Goal: Task Accomplishment & Management: Manage account settings

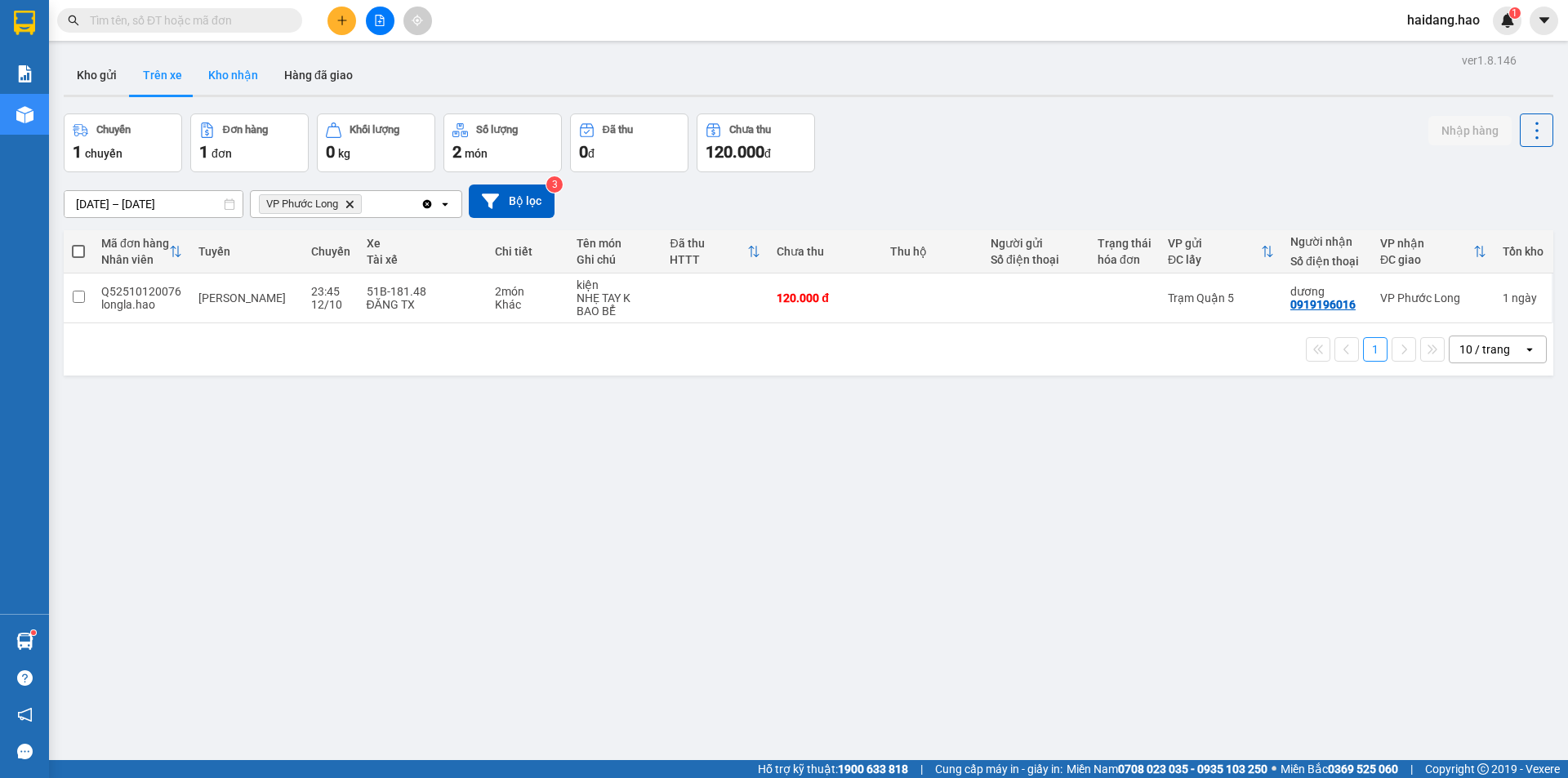
click at [231, 64] on button "Kho nhận" at bounding box center [233, 75] width 76 height 39
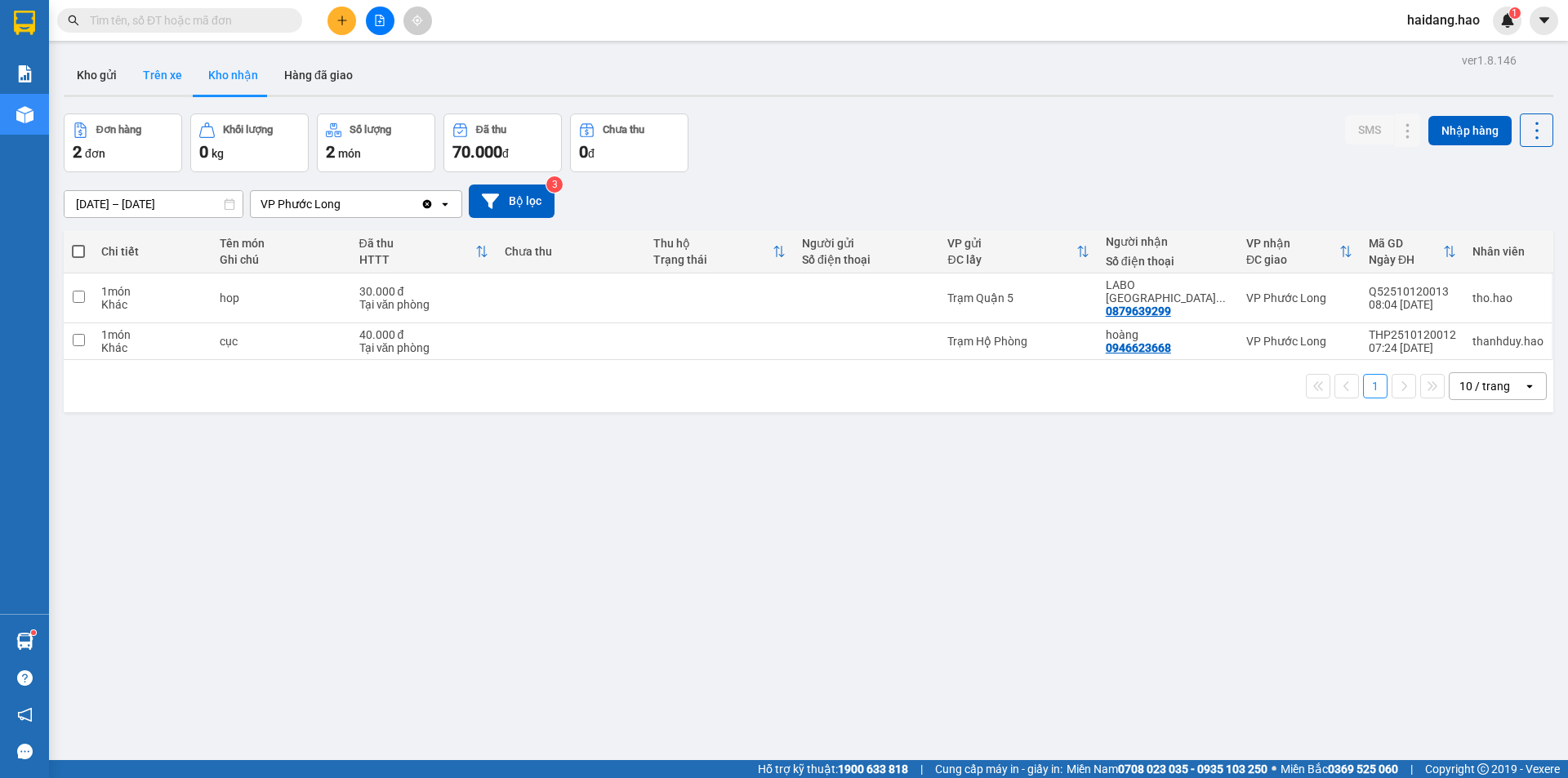
click at [166, 82] on button "Trên xe" at bounding box center [162, 75] width 65 height 39
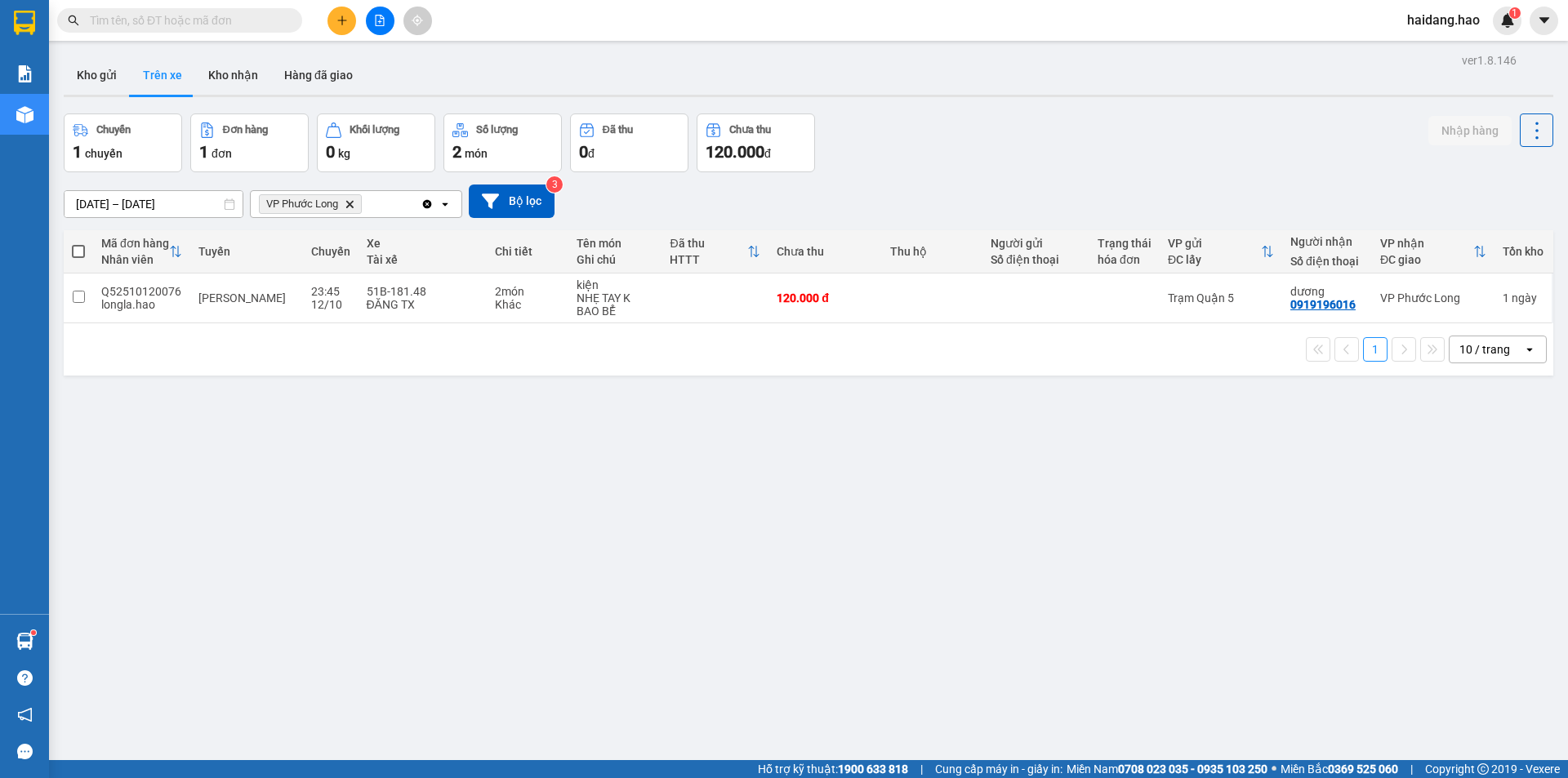
click at [130, 55] on button "Trên xe" at bounding box center [162, 75] width 65 height 39
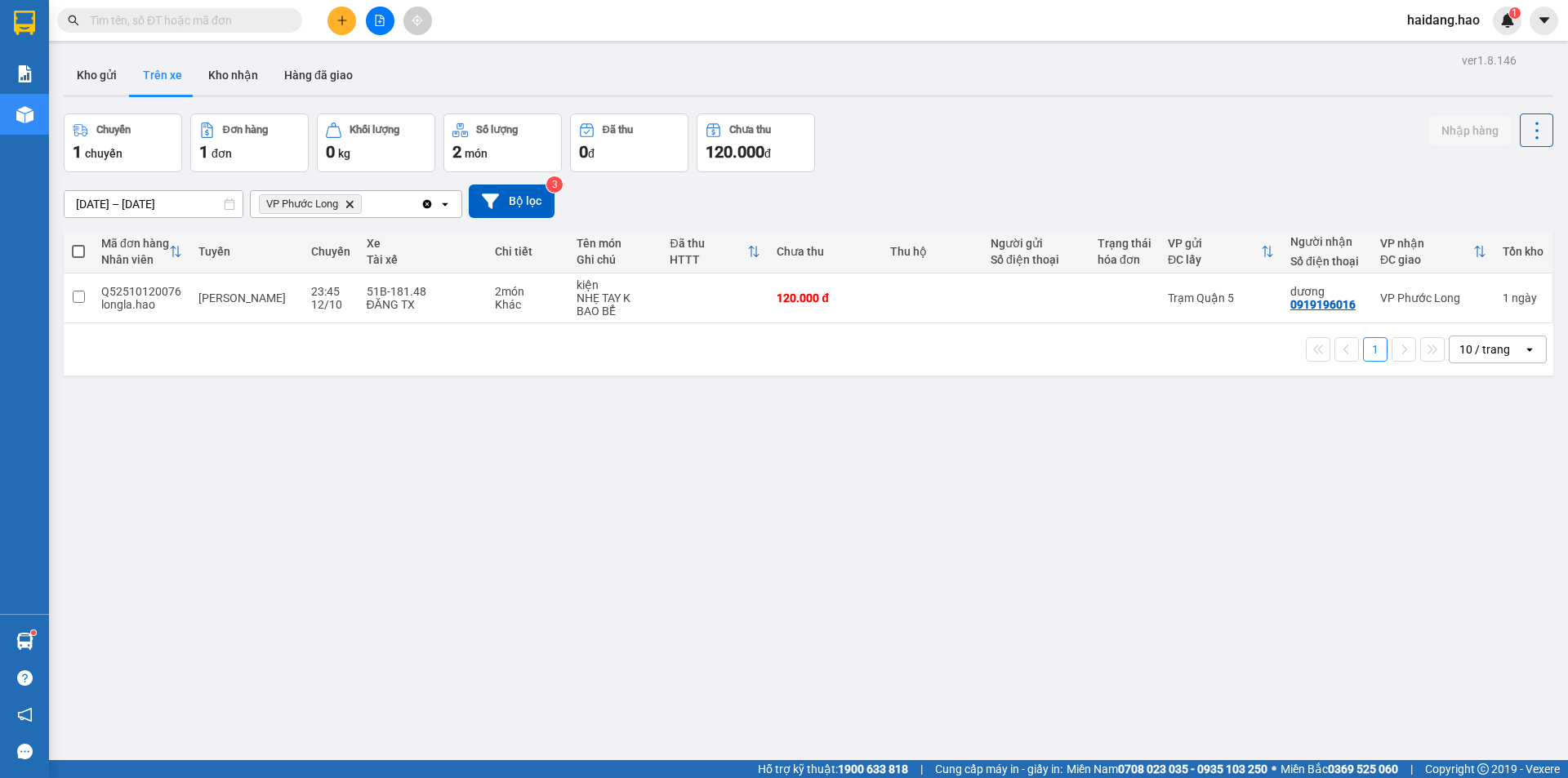
click at [130, 55] on button "Trên xe" at bounding box center [162, 75] width 65 height 39
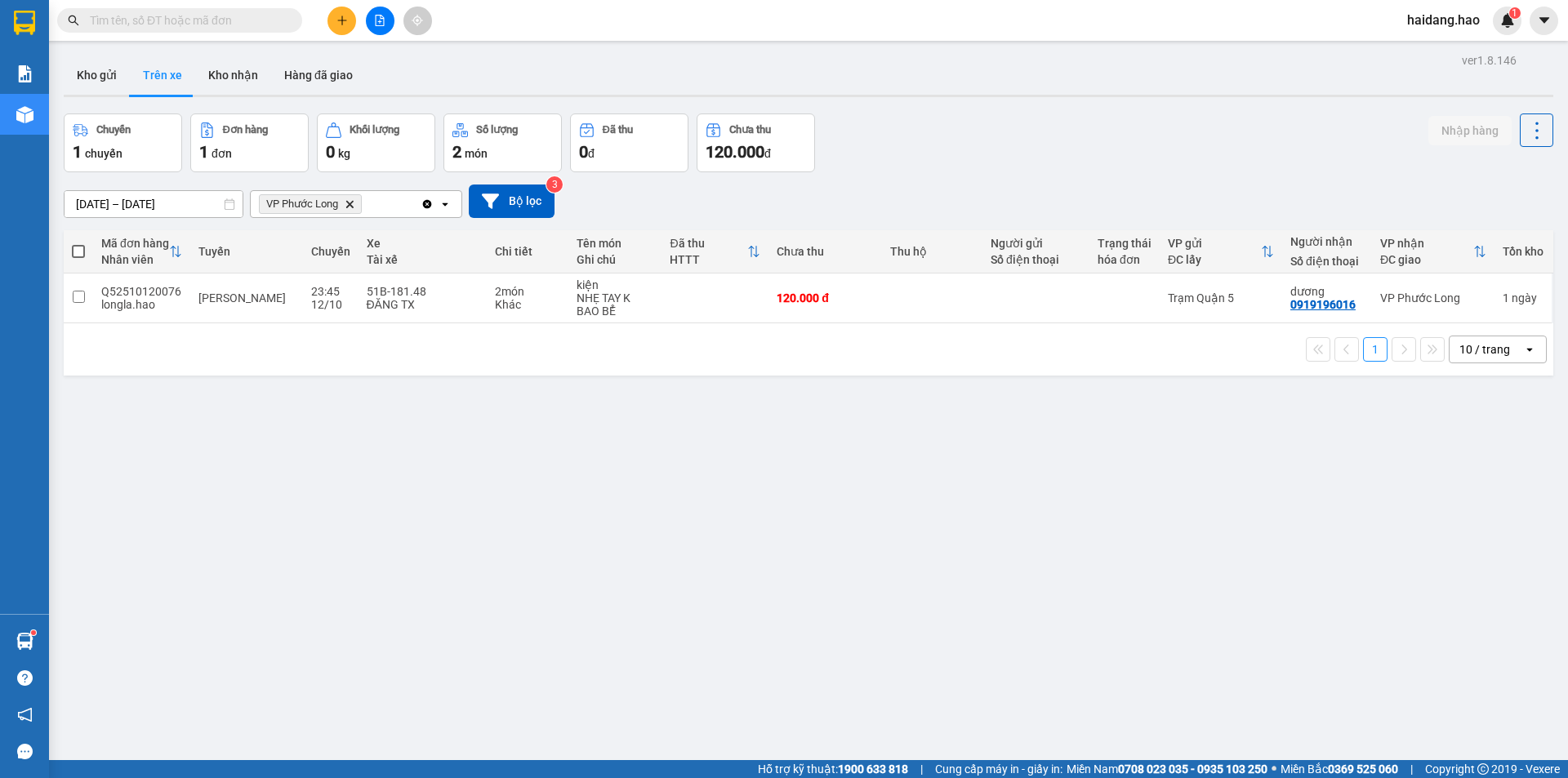
click at [130, 55] on button "Trên xe" at bounding box center [162, 75] width 65 height 39
click at [1003, 307] on td at bounding box center [1036, 298] width 107 height 50
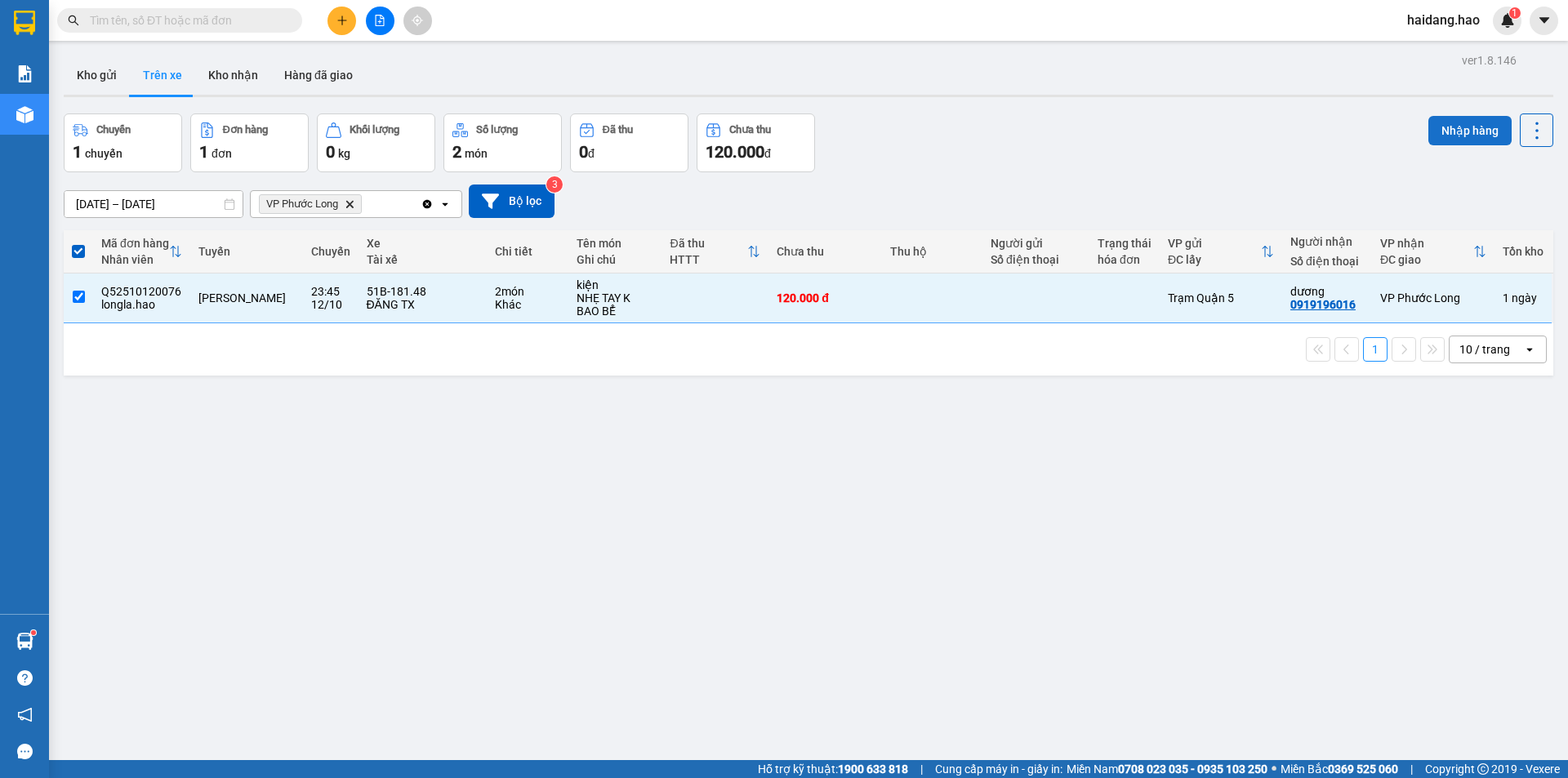
click at [1472, 125] on button "Nhập hàng" at bounding box center [1470, 131] width 83 height 30
checkbox input "false"
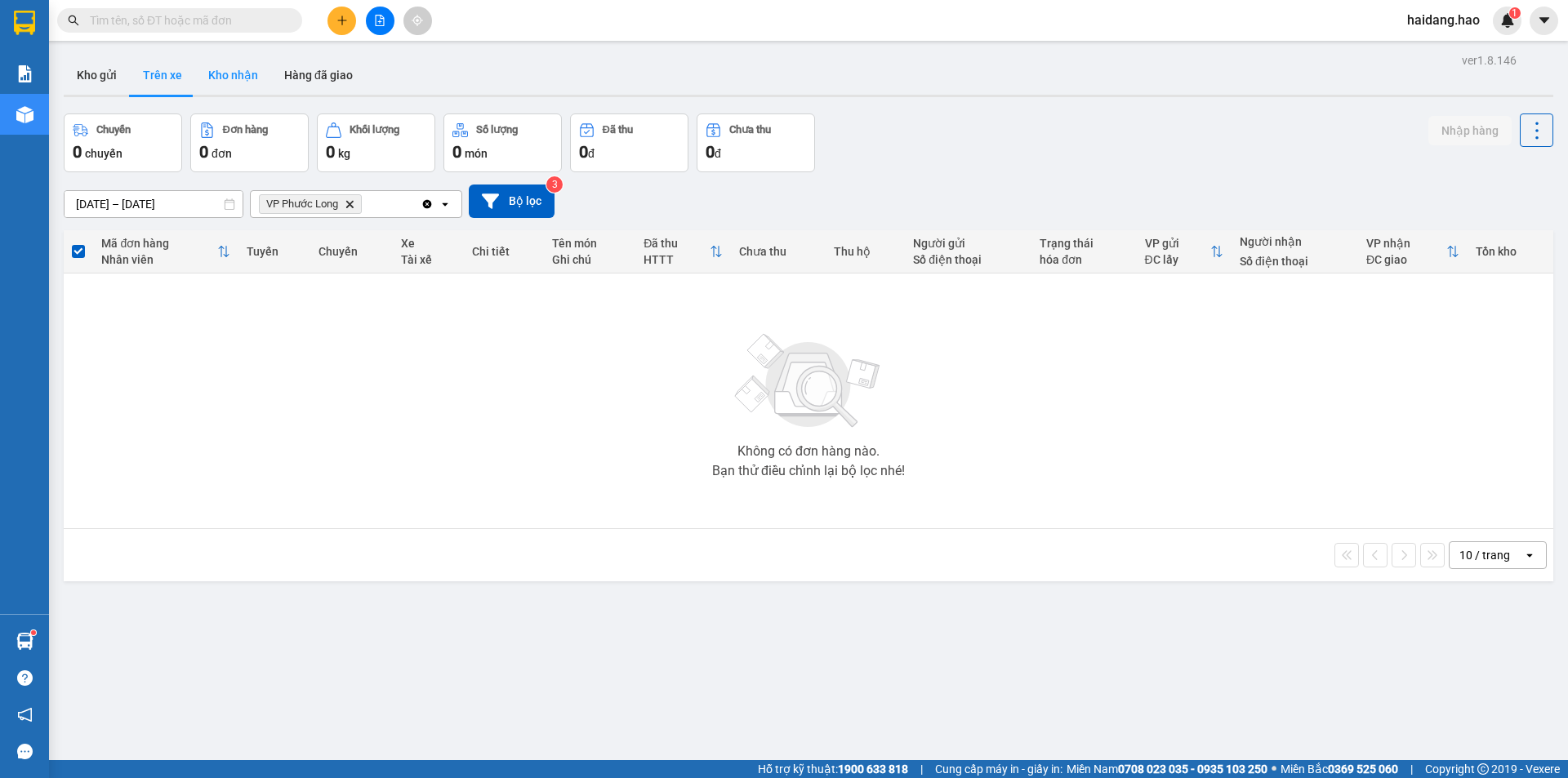
click at [224, 81] on button "Kho nhận" at bounding box center [233, 75] width 76 height 39
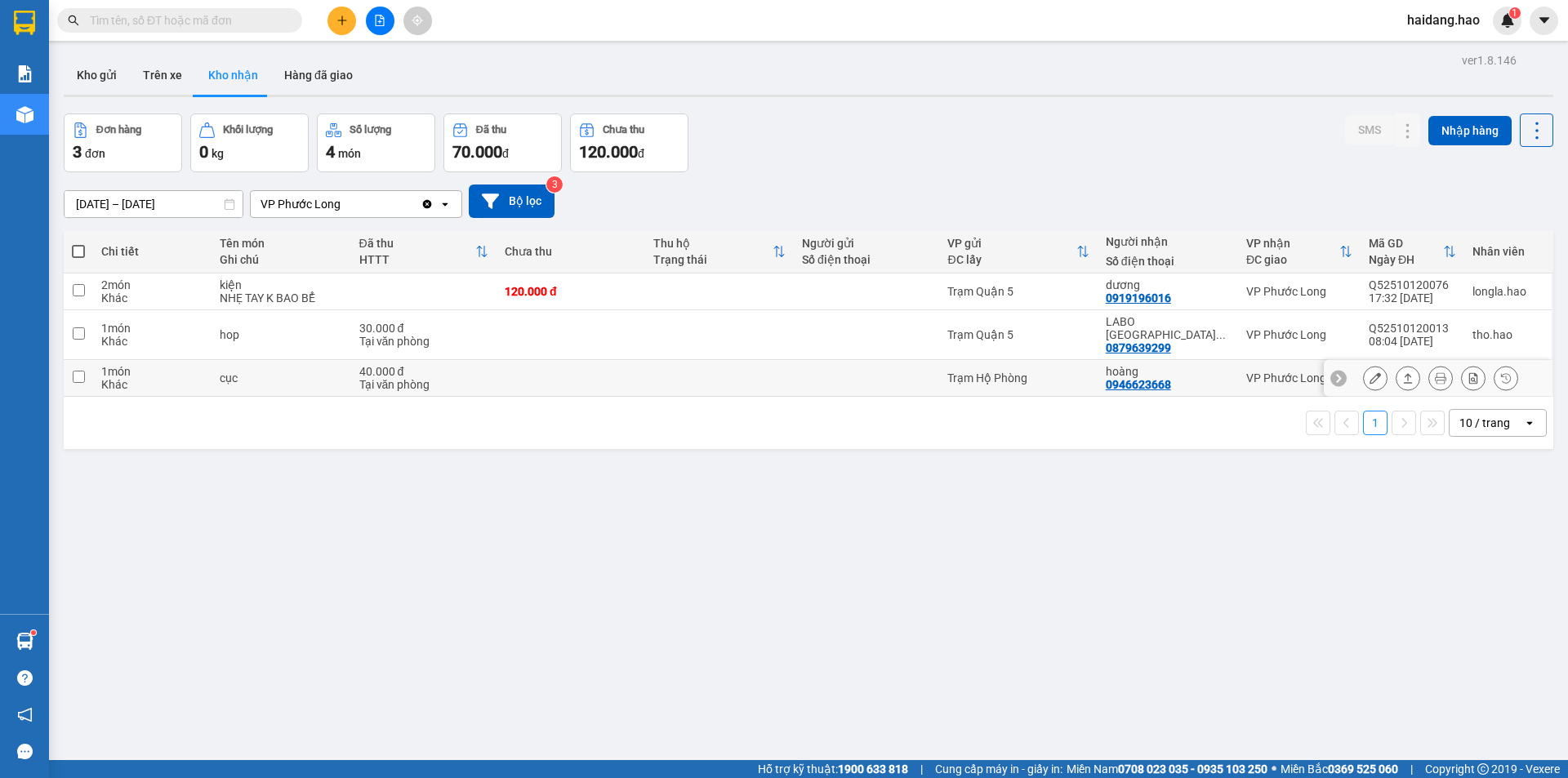
click at [1144, 378] on div "0946623668" at bounding box center [1138, 384] width 65 height 13
click at [1402, 373] on icon at bounding box center [1408, 378] width 11 height 11
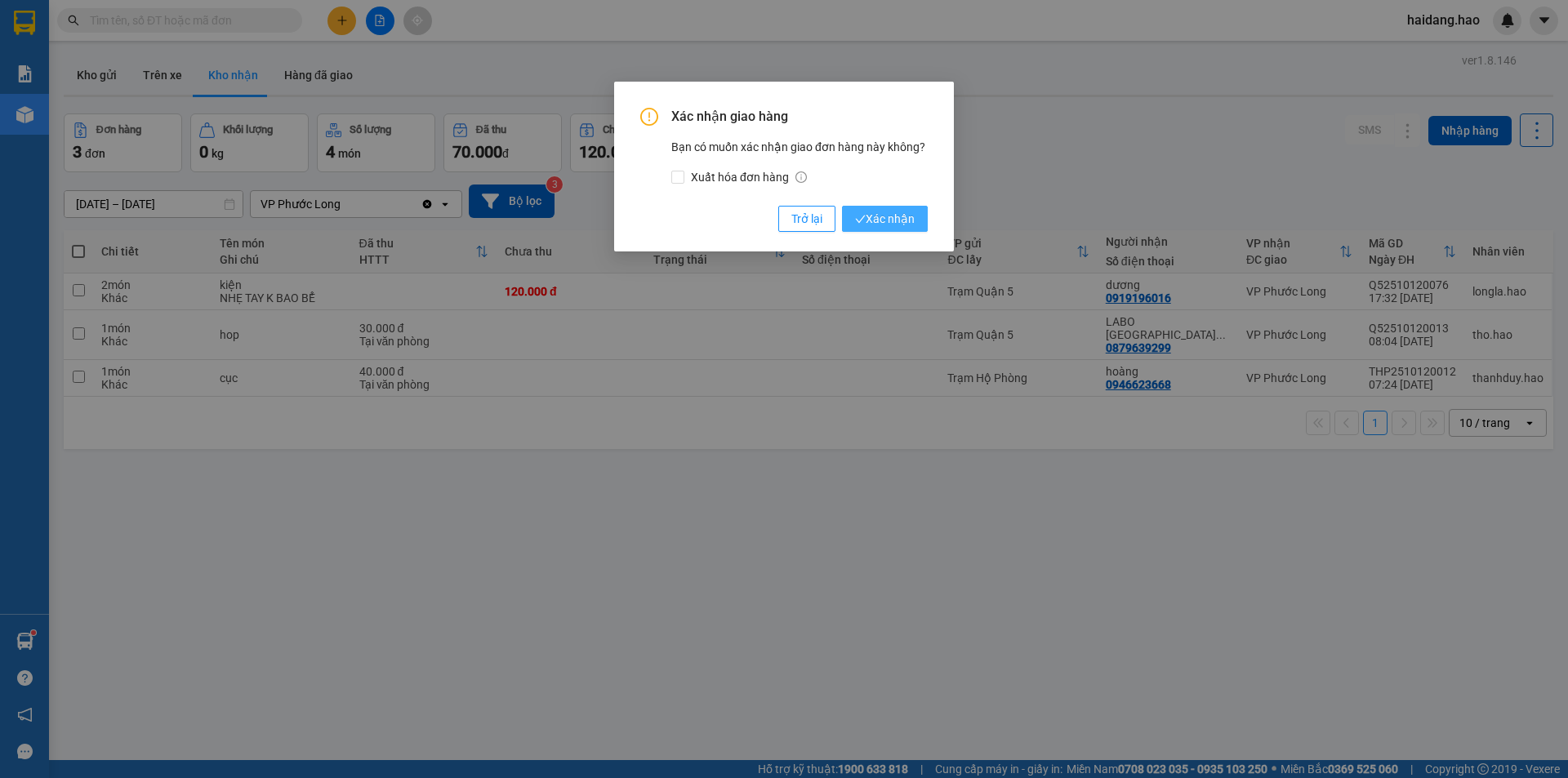
click at [880, 225] on span "Xác nhận" at bounding box center [885, 218] width 60 height 18
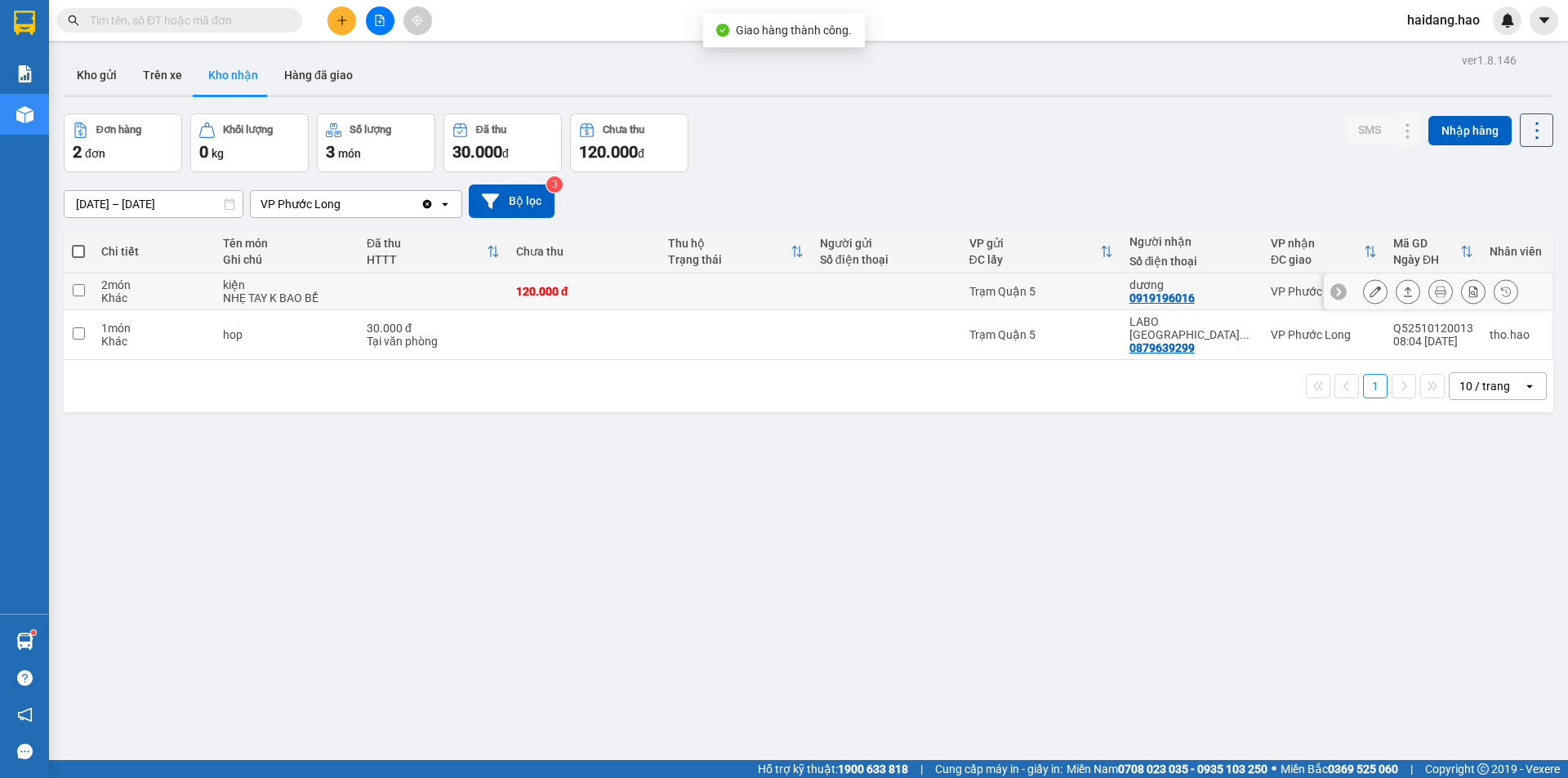
click at [1402, 291] on icon at bounding box center [1408, 291] width 11 height 11
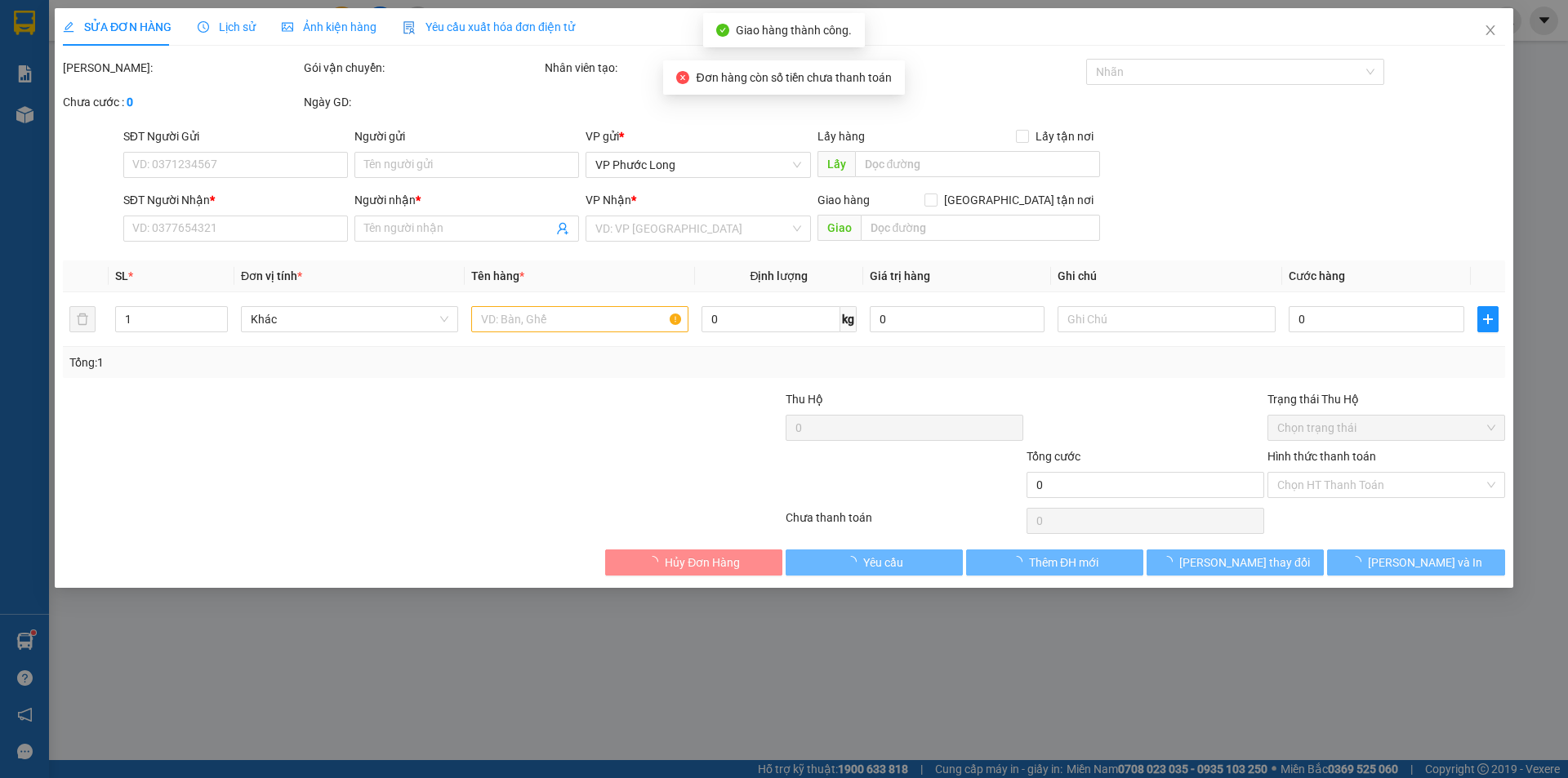
type input "0919196016"
type input "dương"
type input "120.000"
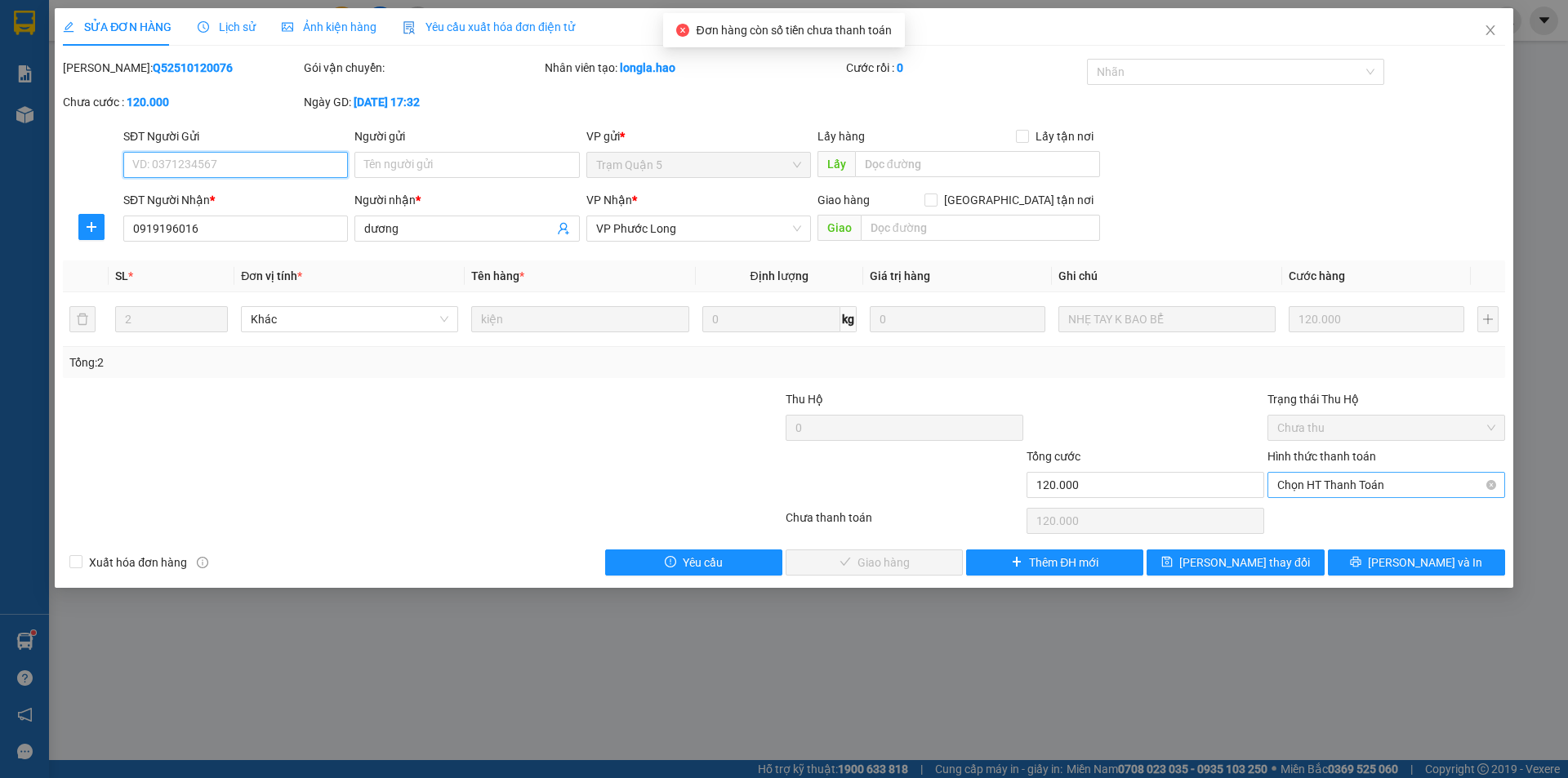
drag, startPoint x: 1347, startPoint y: 480, endPoint x: 1343, endPoint y: 495, distance: 15.5
click at [1347, 481] on span "Chọn HT Thanh Toán" at bounding box center [1386, 485] width 218 height 25
click at [1341, 517] on div "Tại văn phòng" at bounding box center [1386, 517] width 218 height 18
type input "0"
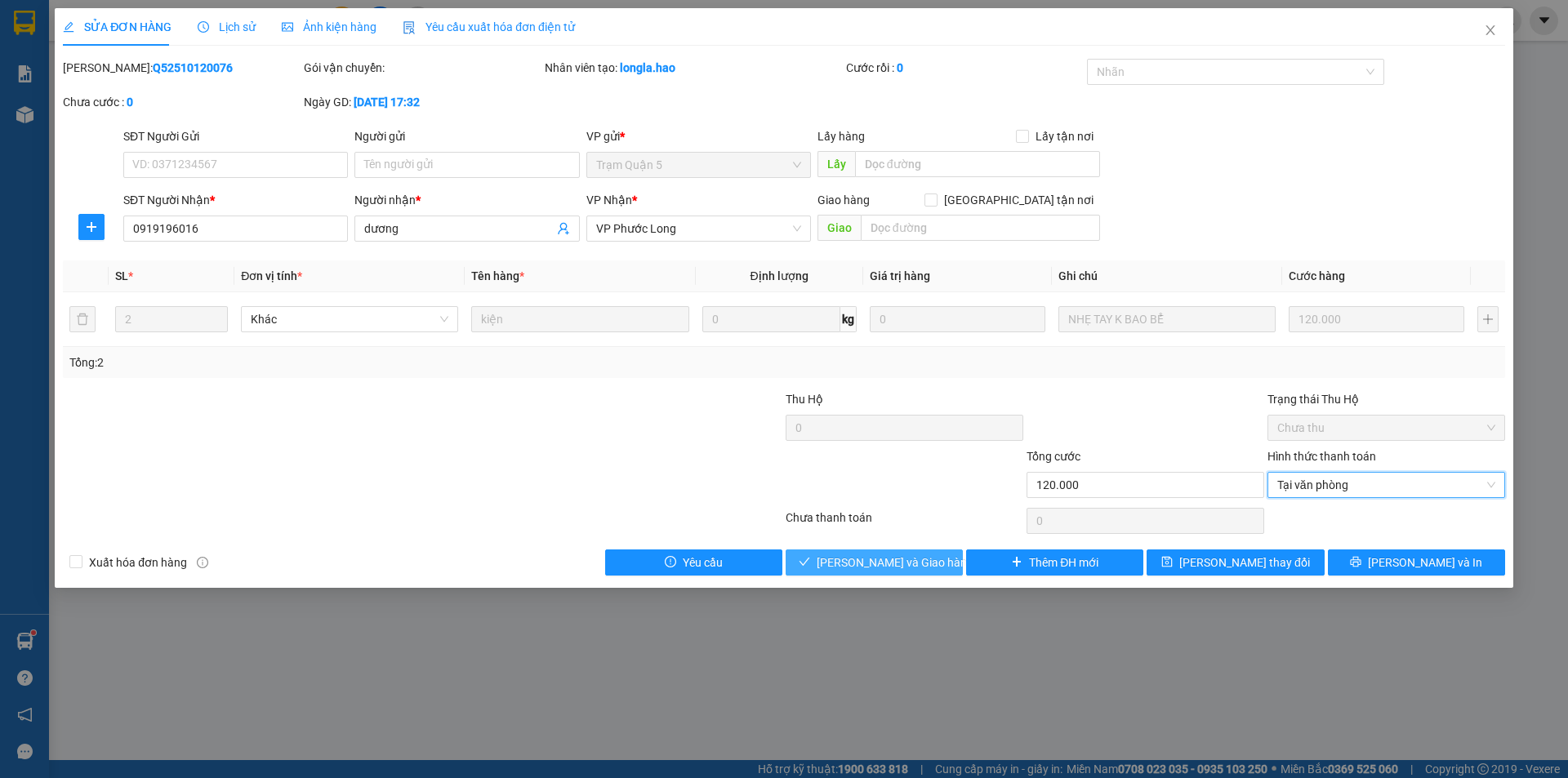
click at [892, 560] on span "[PERSON_NAME] và Giao hàng" at bounding box center [894, 562] width 157 height 18
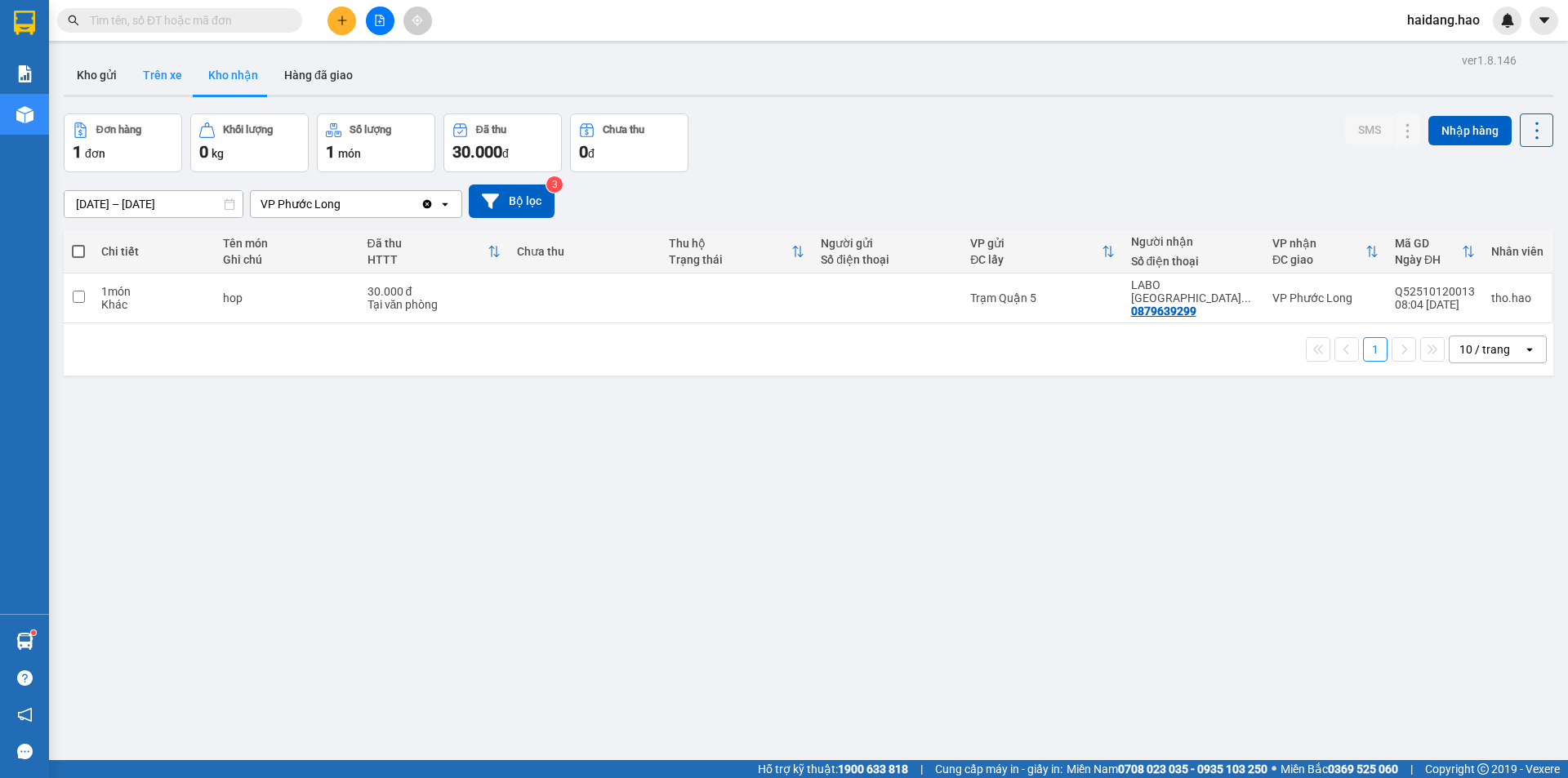
click at [157, 73] on button "Trên xe" at bounding box center [162, 75] width 65 height 39
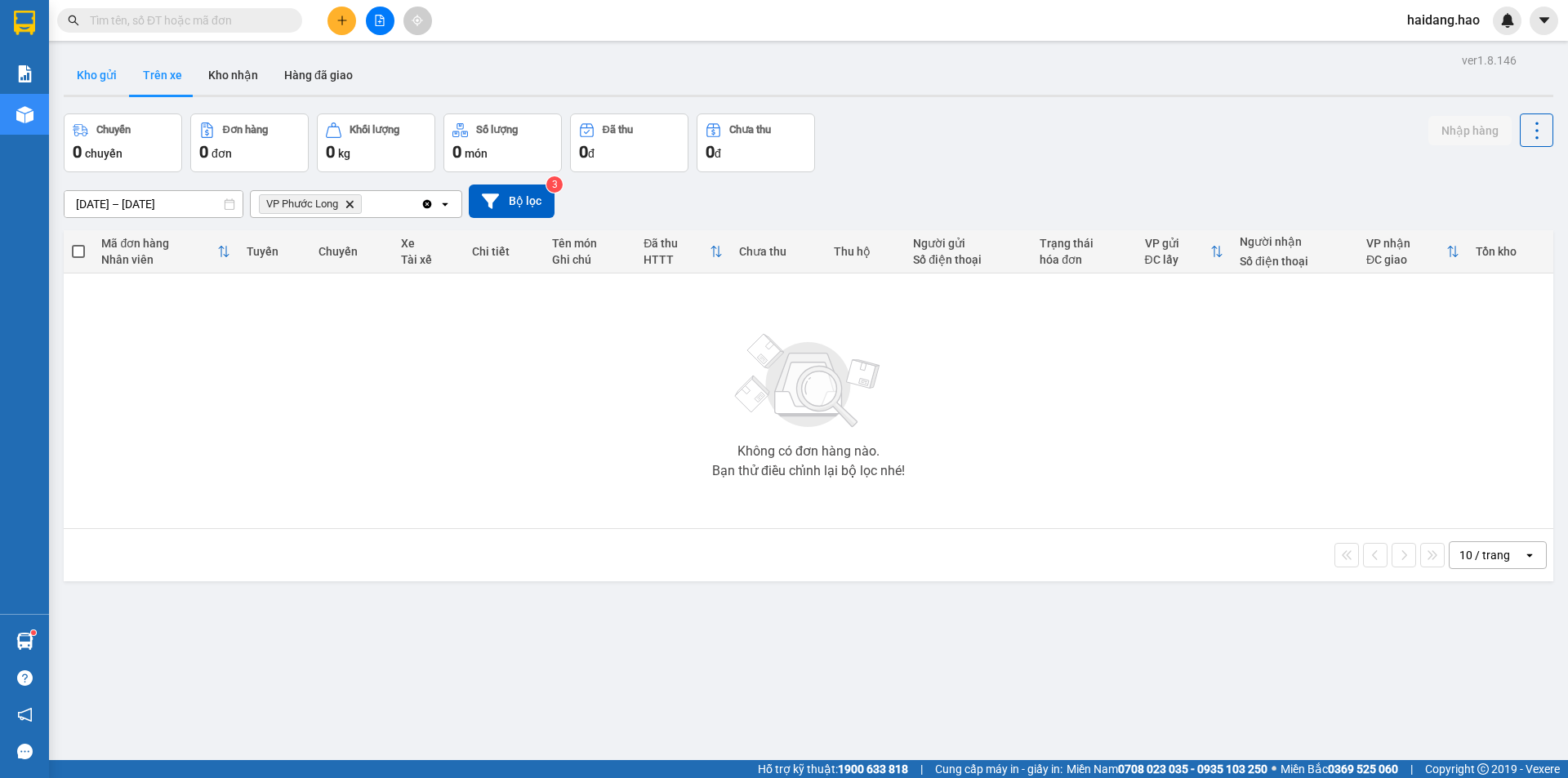
click at [101, 81] on button "Kho gửi" at bounding box center [96, 75] width 66 height 39
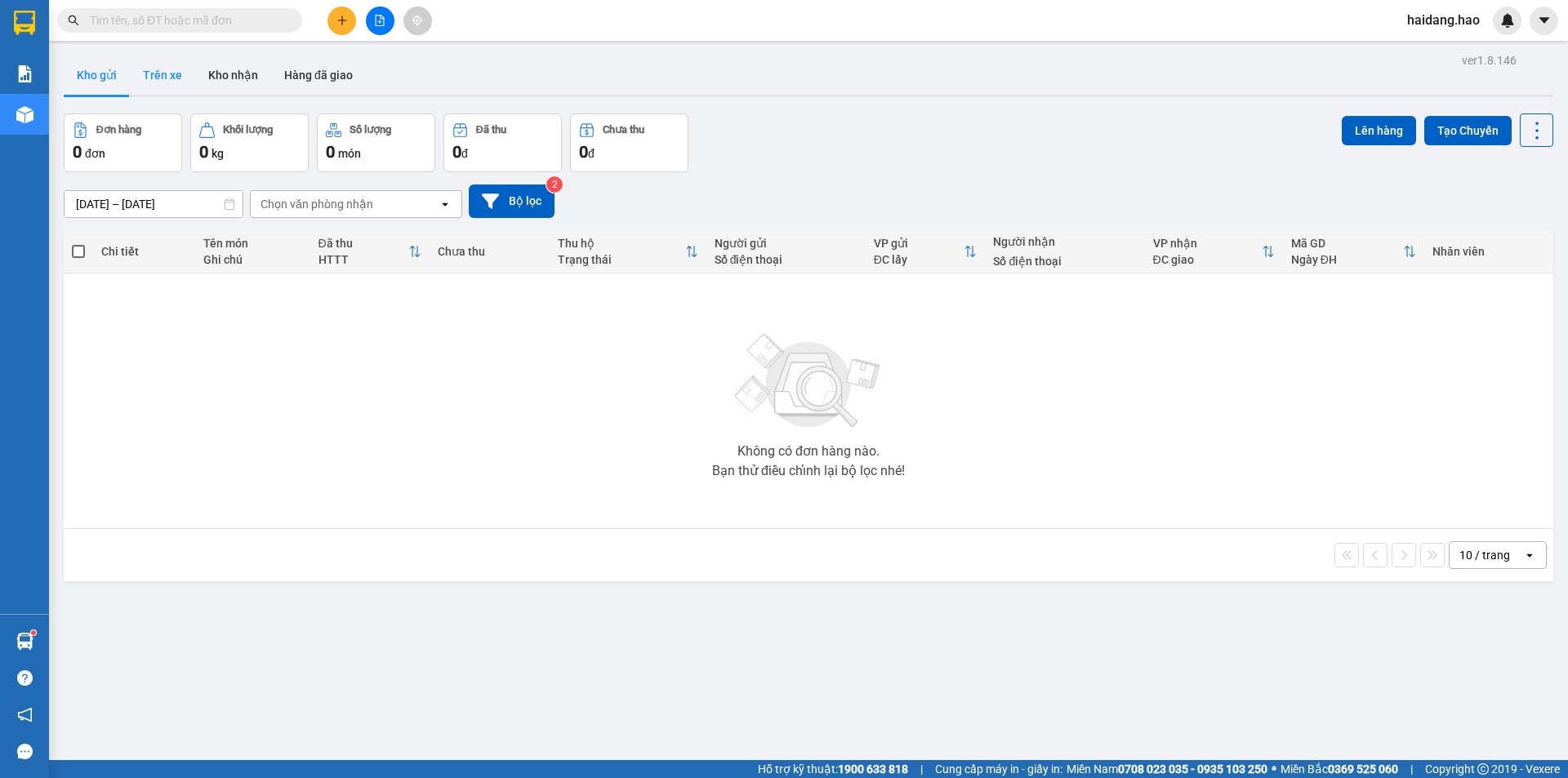
click at [157, 71] on button "Trên xe" at bounding box center [162, 75] width 65 height 39
